Goal: Task Accomplishment & Management: Complete application form

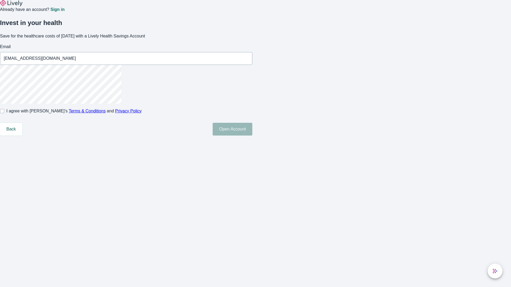
click at [4, 113] on input "I agree with Lively’s Terms & Conditions and Privacy Policy" at bounding box center [2, 111] width 4 height 4
checkbox input "true"
click at [252, 136] on button "Open Account" at bounding box center [233, 129] width 40 height 13
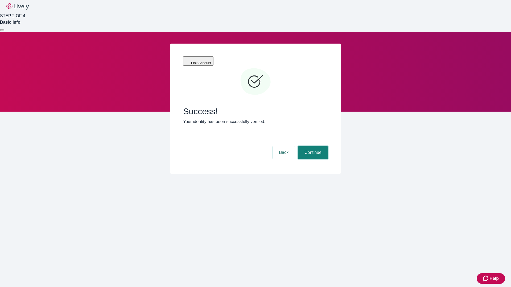
click at [312, 146] on button "Continue" at bounding box center [313, 152] width 30 height 13
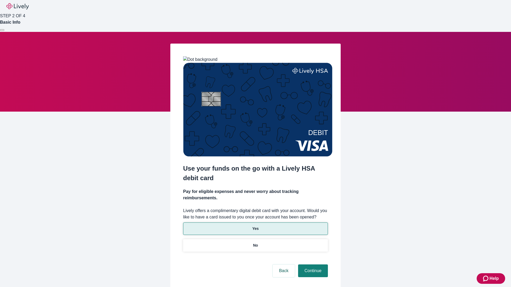
click at [255, 226] on p "Yes" at bounding box center [255, 229] width 6 height 6
click at [312, 265] on button "Continue" at bounding box center [313, 271] width 30 height 13
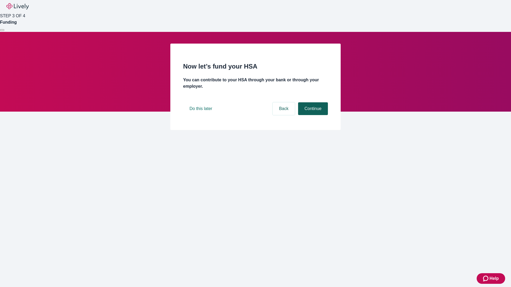
click at [312, 115] on button "Continue" at bounding box center [313, 108] width 30 height 13
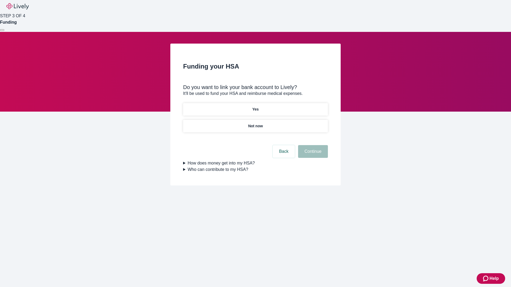
click at [255, 123] on p "Not now" at bounding box center [255, 126] width 15 height 6
click at [312, 155] on button "Continue" at bounding box center [313, 151] width 30 height 13
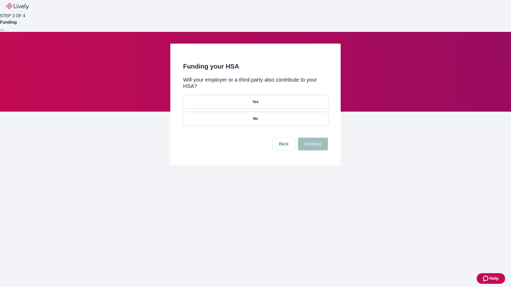
click at [255, 116] on p "No" at bounding box center [255, 119] width 5 height 6
click at [312, 138] on button "Continue" at bounding box center [313, 144] width 30 height 13
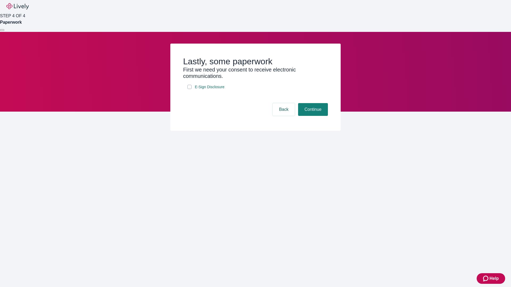
click at [189, 89] on input "E-Sign Disclosure" at bounding box center [189, 87] width 4 height 4
checkbox input "true"
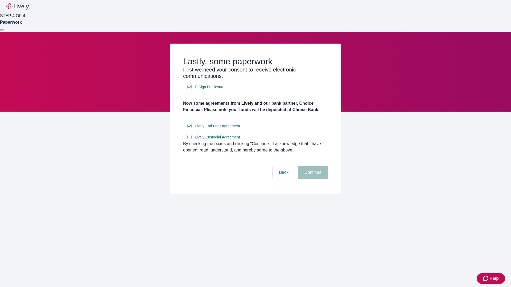
click at [189, 139] on input "Lively Custodial Agreement" at bounding box center [189, 137] width 4 height 4
checkbox input "true"
click at [312, 179] on button "Continue" at bounding box center [313, 172] width 30 height 13
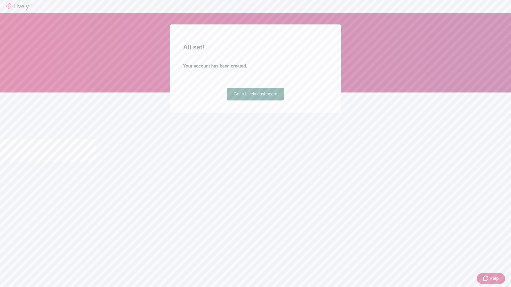
click at [255, 101] on link "Go to Lively dashboard" at bounding box center [255, 94] width 57 height 13
